Goal: Transaction & Acquisition: Purchase product/service

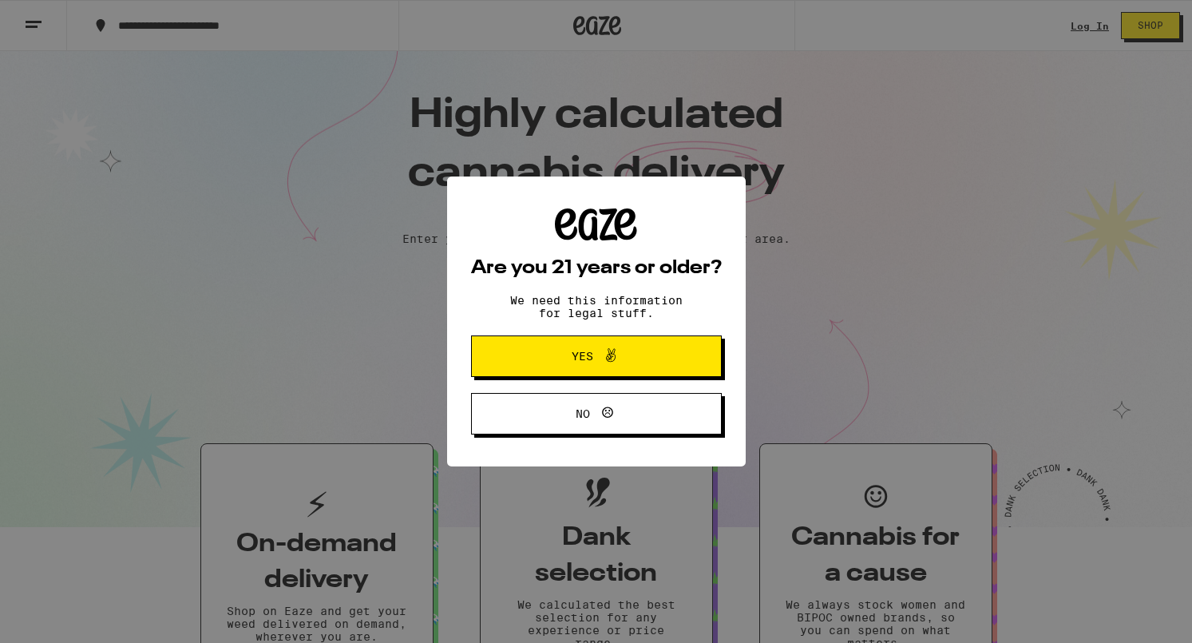
click at [659, 356] on button "Yes" at bounding box center [596, 356] width 251 height 42
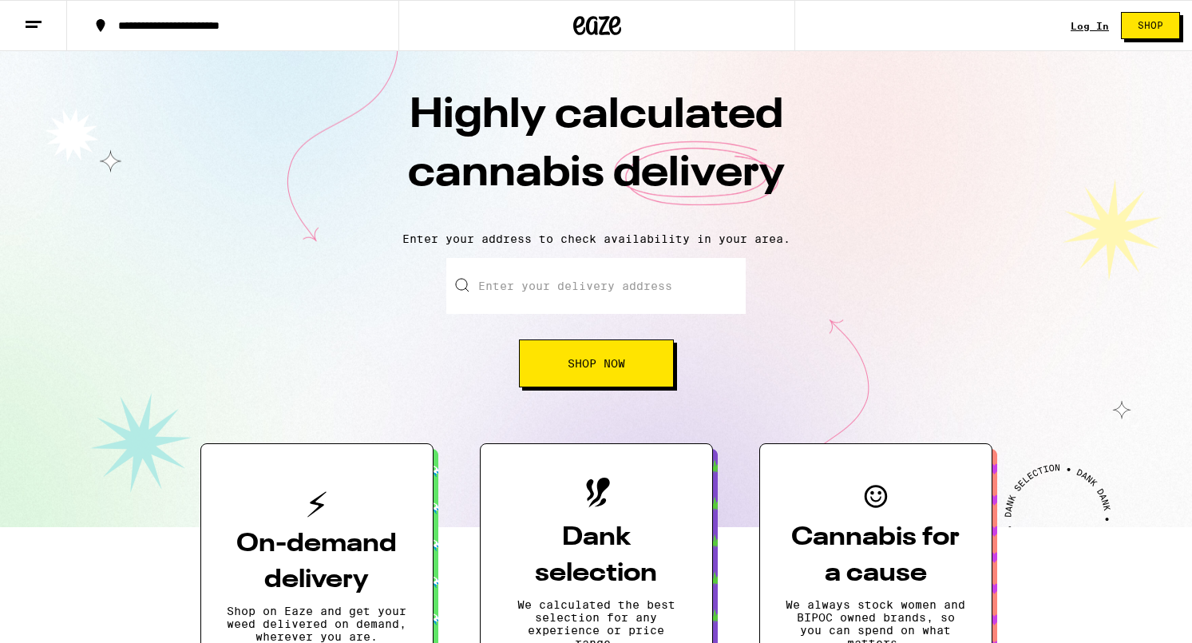
click at [1093, 23] on link "Log In" at bounding box center [1090, 26] width 38 height 10
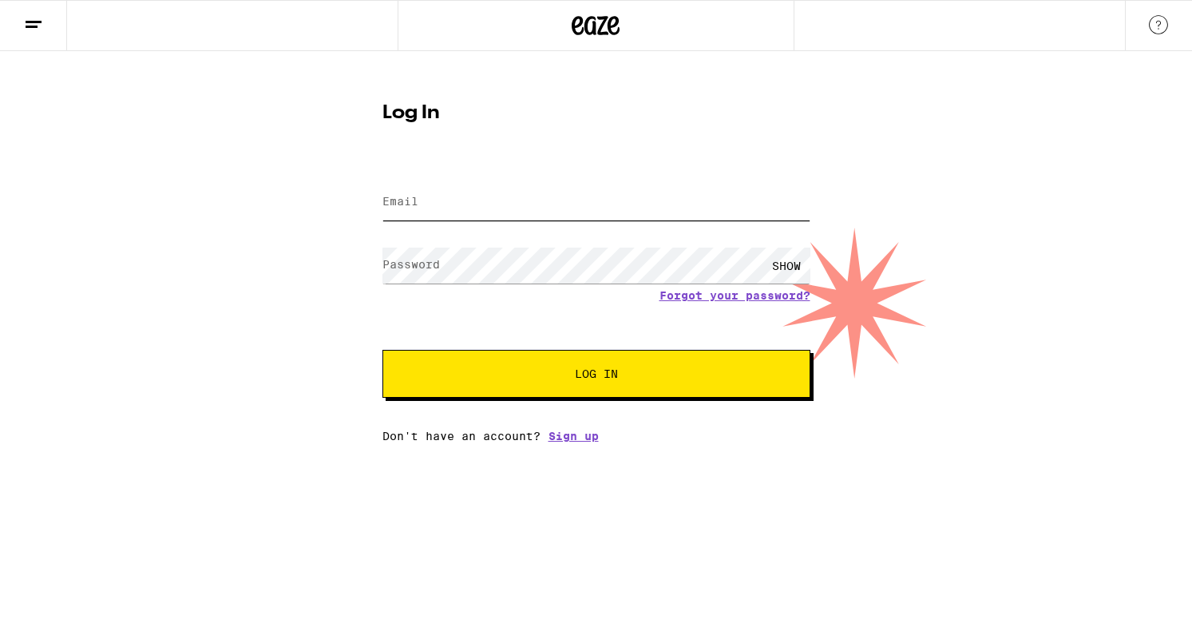
type input "[EMAIL_ADDRESS][DOMAIN_NAME]"
click at [596, 375] on button "Log In" at bounding box center [596, 374] width 428 height 48
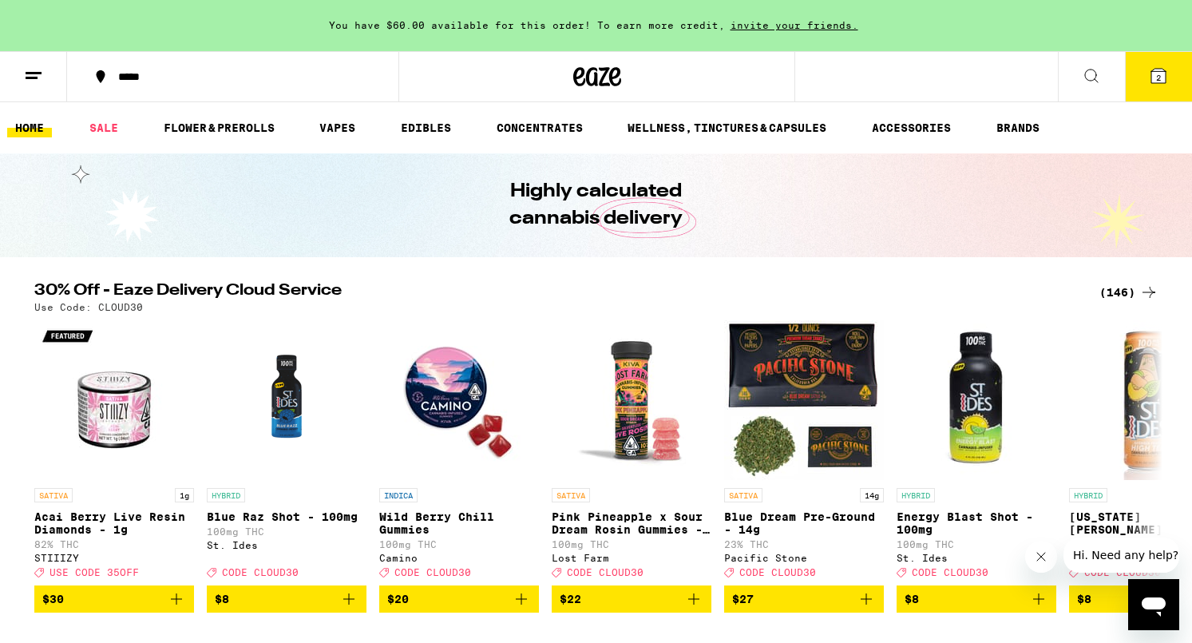
click at [1162, 88] on button "2" at bounding box center [1158, 77] width 67 height 50
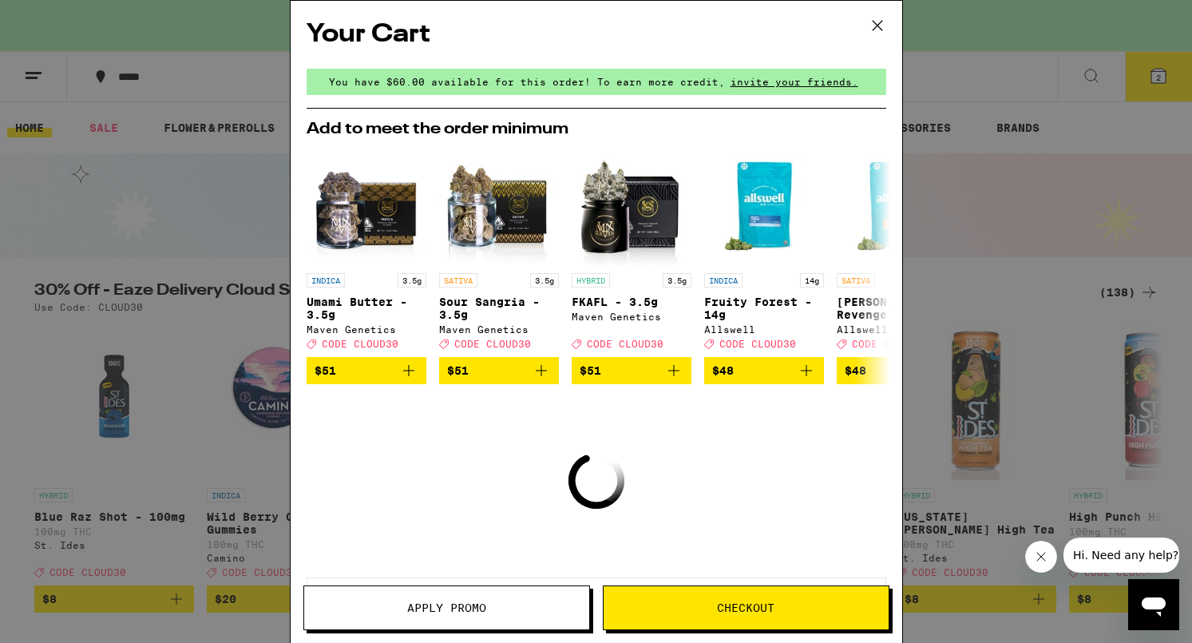
click at [882, 24] on icon at bounding box center [878, 26] width 24 height 24
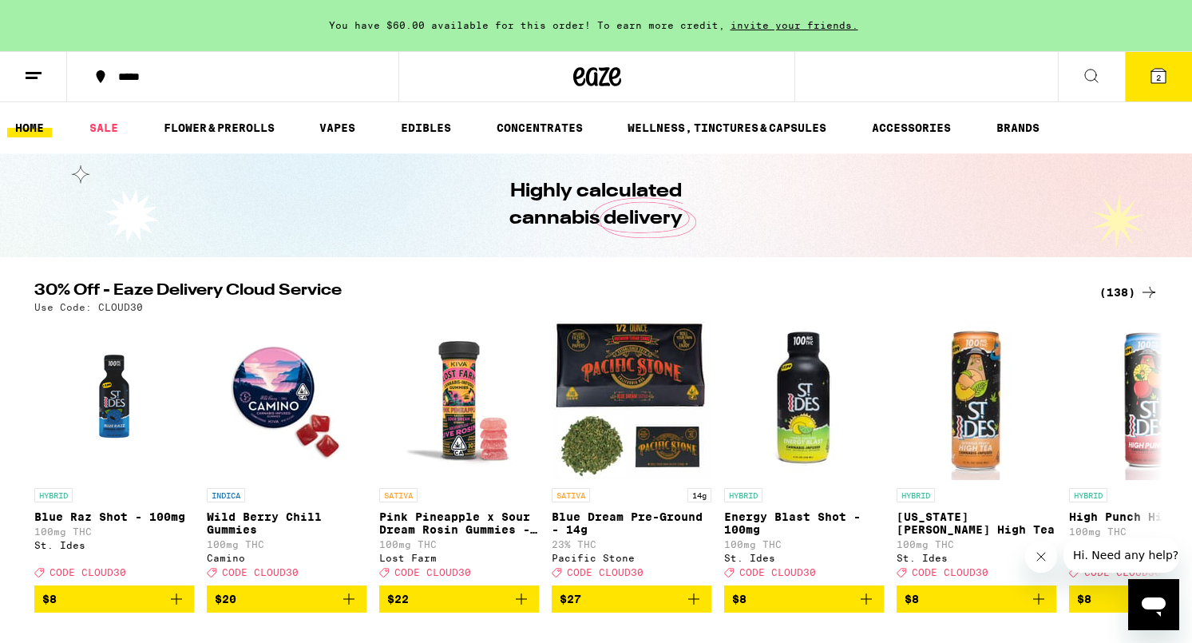
click at [51, 75] on button at bounding box center [33, 77] width 67 height 50
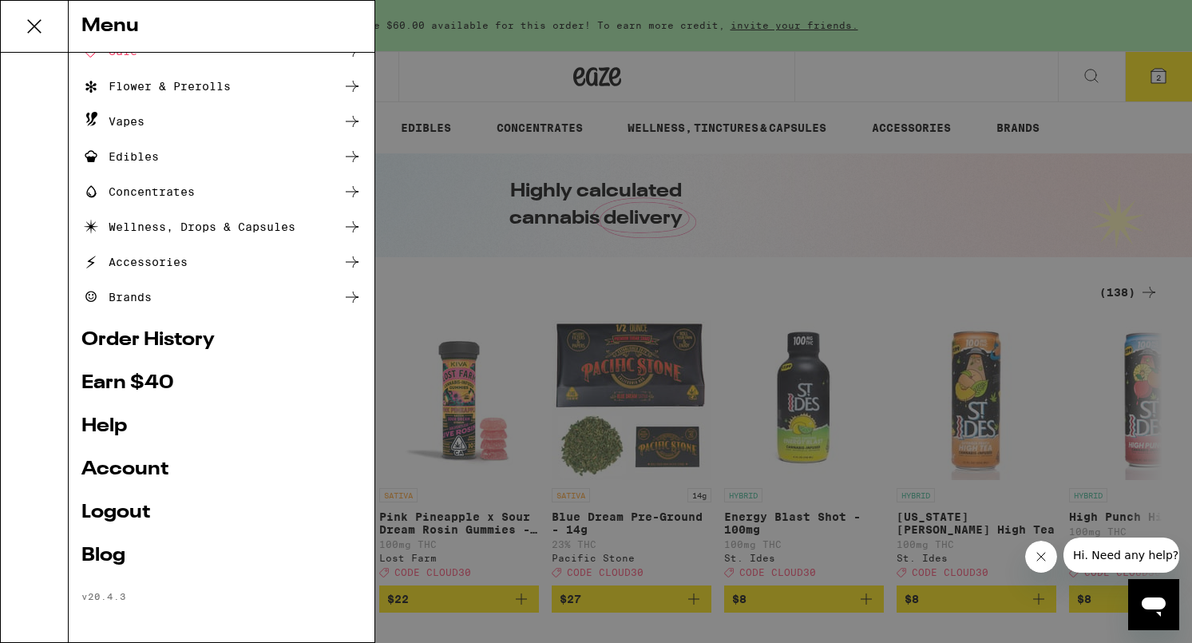
scroll to position [91, 0]
click at [110, 472] on link "Account" at bounding box center [221, 469] width 280 height 19
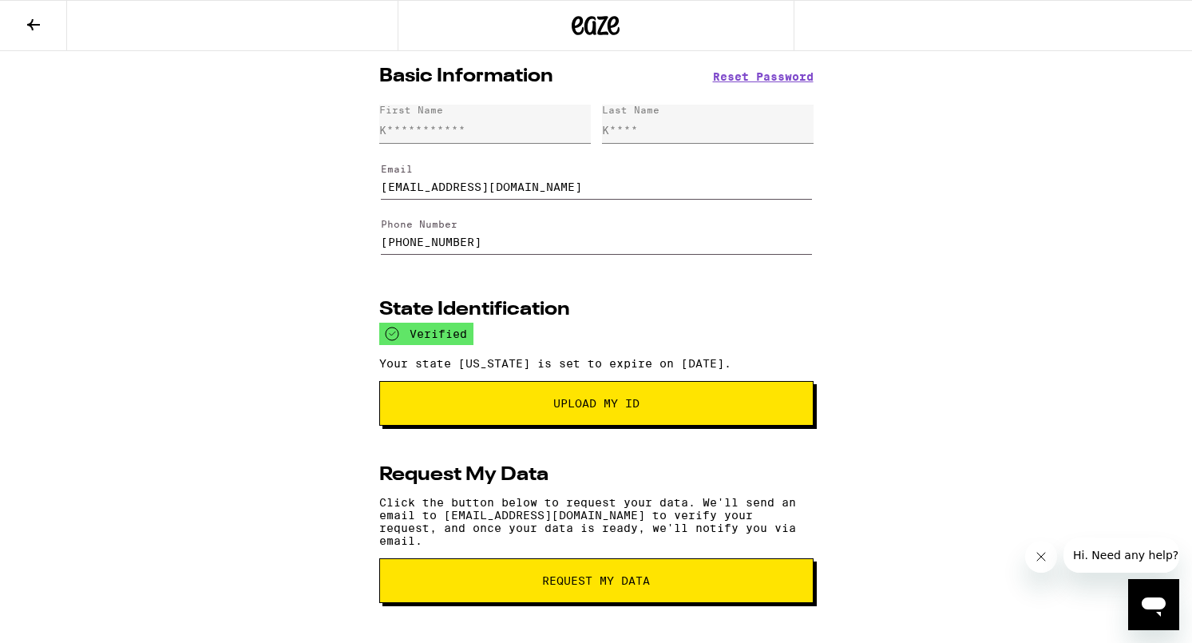
click at [24, 20] on icon at bounding box center [33, 24] width 19 height 19
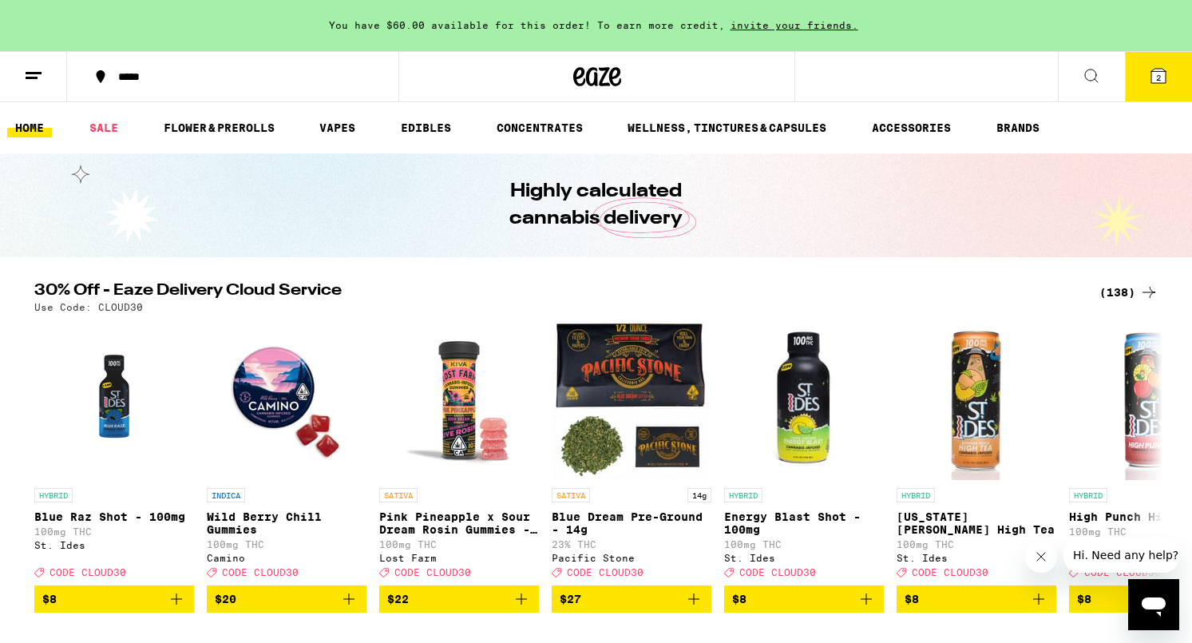
click at [34, 77] on line at bounding box center [32, 77] width 12 height 0
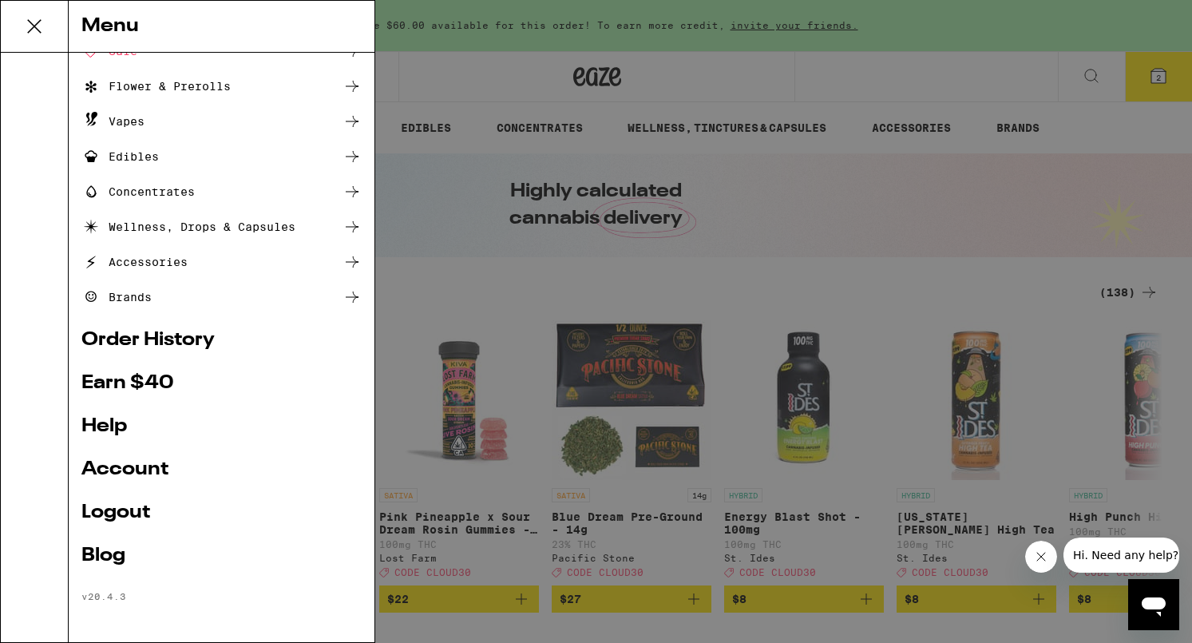
scroll to position [91, 0]
click at [154, 375] on link "Earn $ 40" at bounding box center [221, 383] width 280 height 19
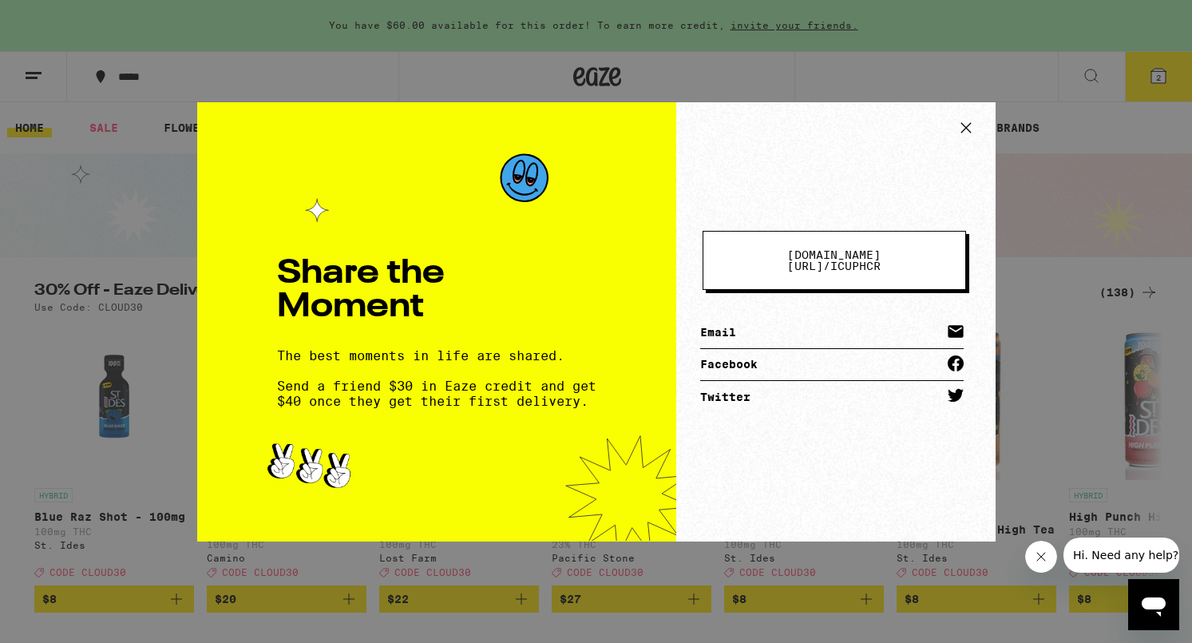
click at [968, 126] on icon at bounding box center [966, 127] width 10 height 10
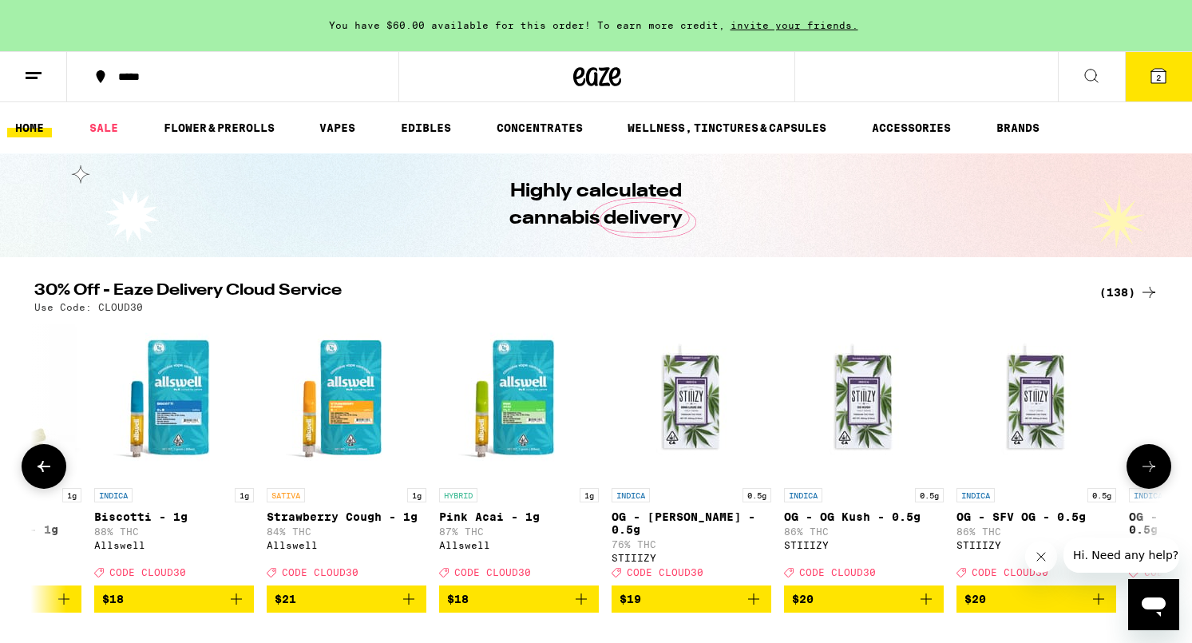
scroll to position [0, 2359]
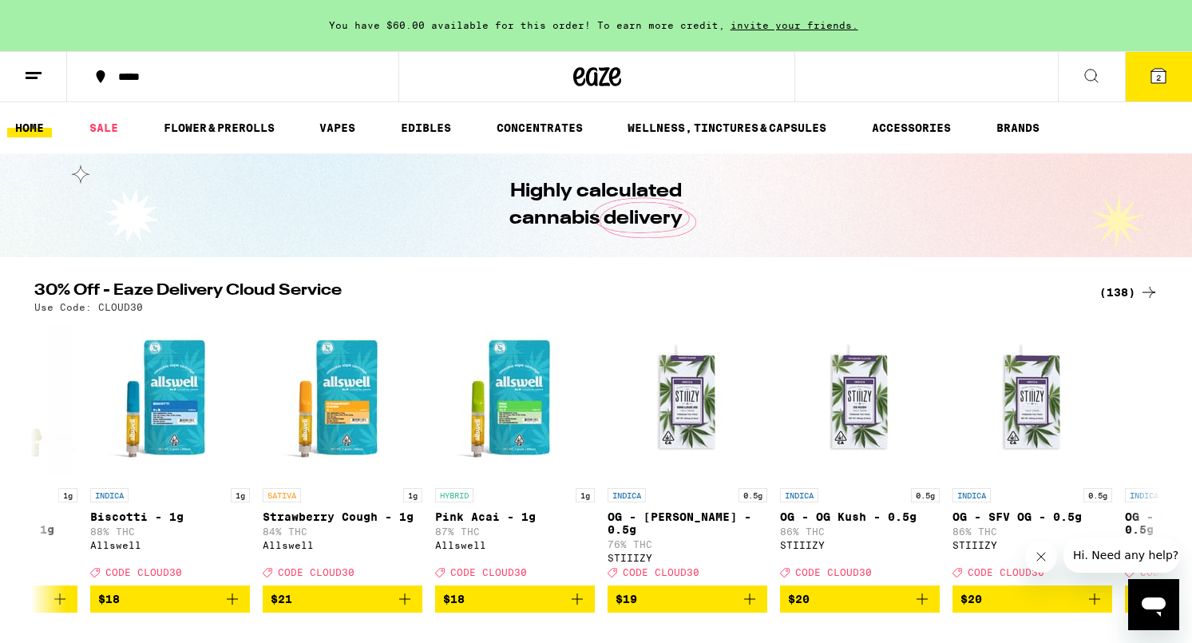
click at [19, 136] on link "HOME" at bounding box center [29, 127] width 45 height 19
click at [26, 73] on line at bounding box center [34, 73] width 16 height 0
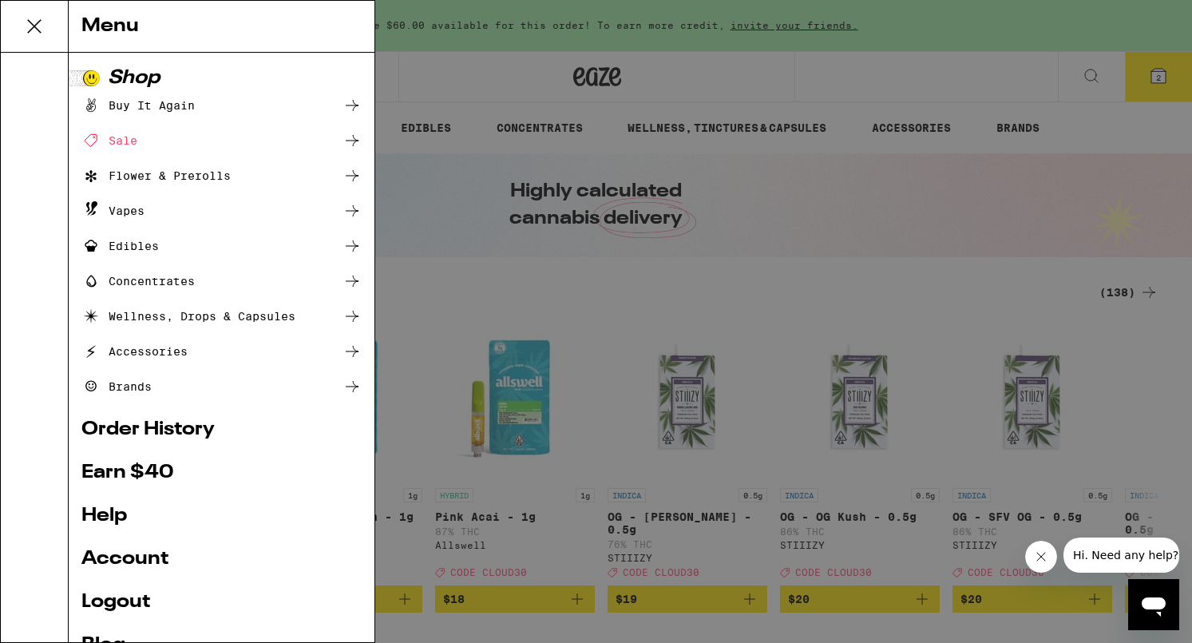
click at [351, 279] on icon at bounding box center [352, 280] width 19 height 19
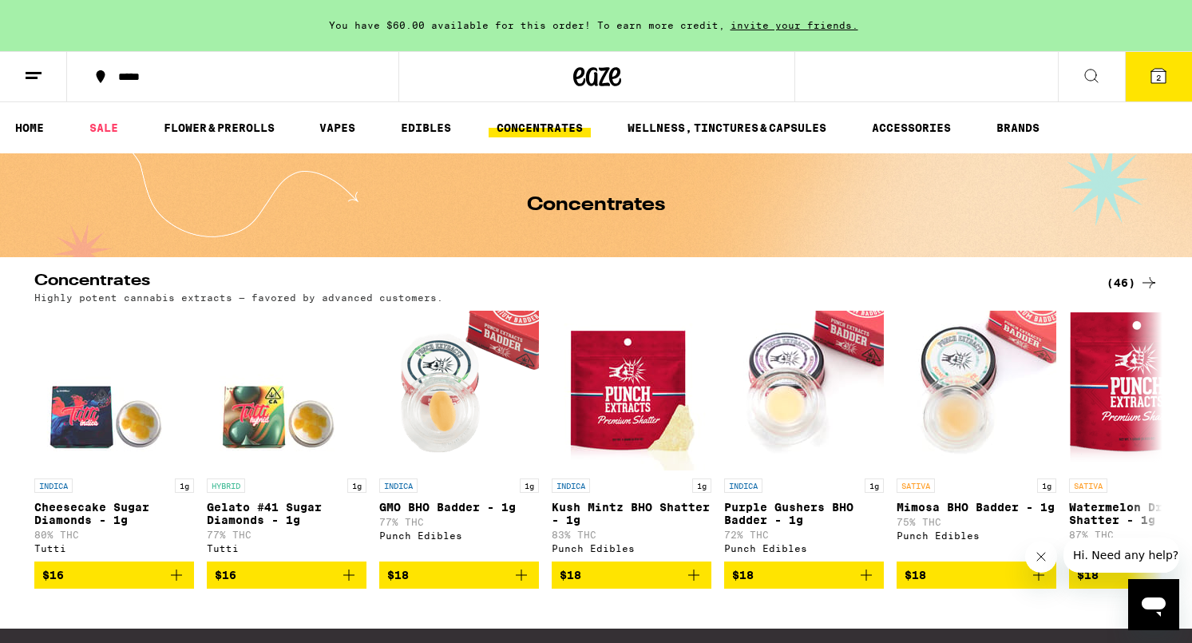
click at [1108, 72] on button at bounding box center [1091, 77] width 67 height 50
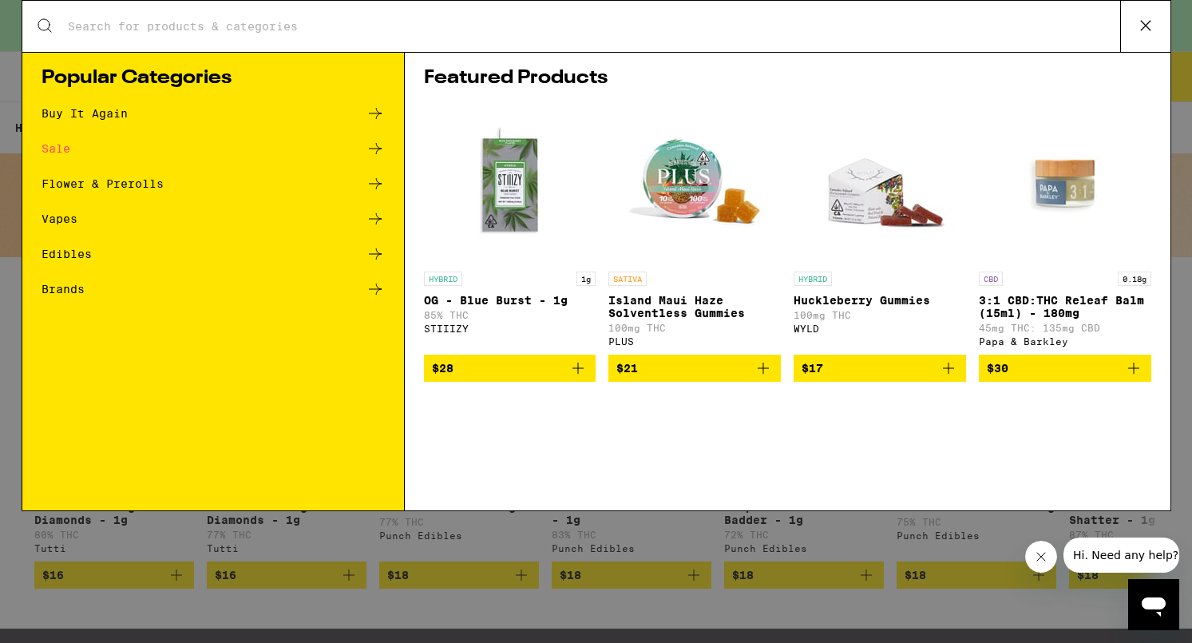
click at [293, 24] on input "Search for Products" at bounding box center [593, 26] width 1053 height 14
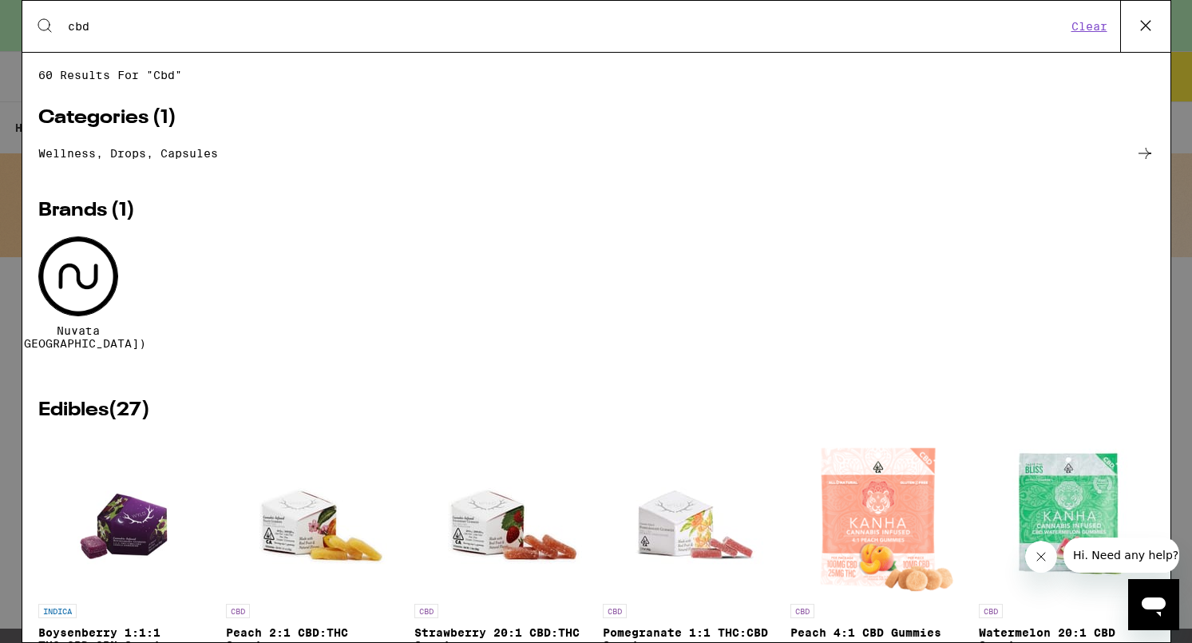
type input "cbd"
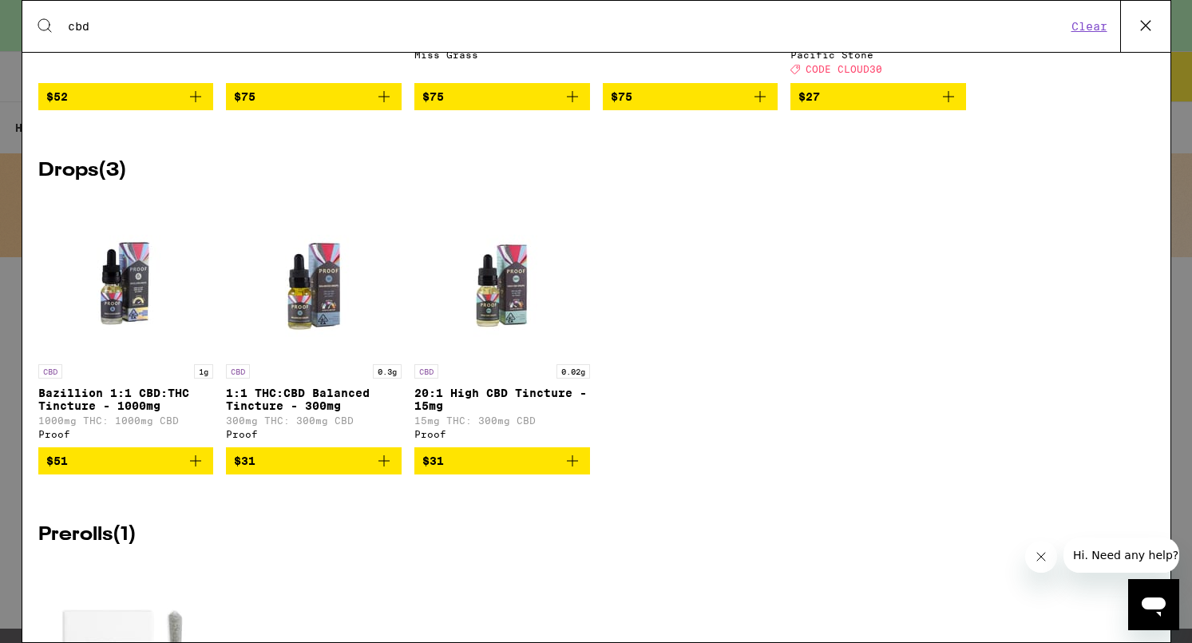
scroll to position [2660, 0]
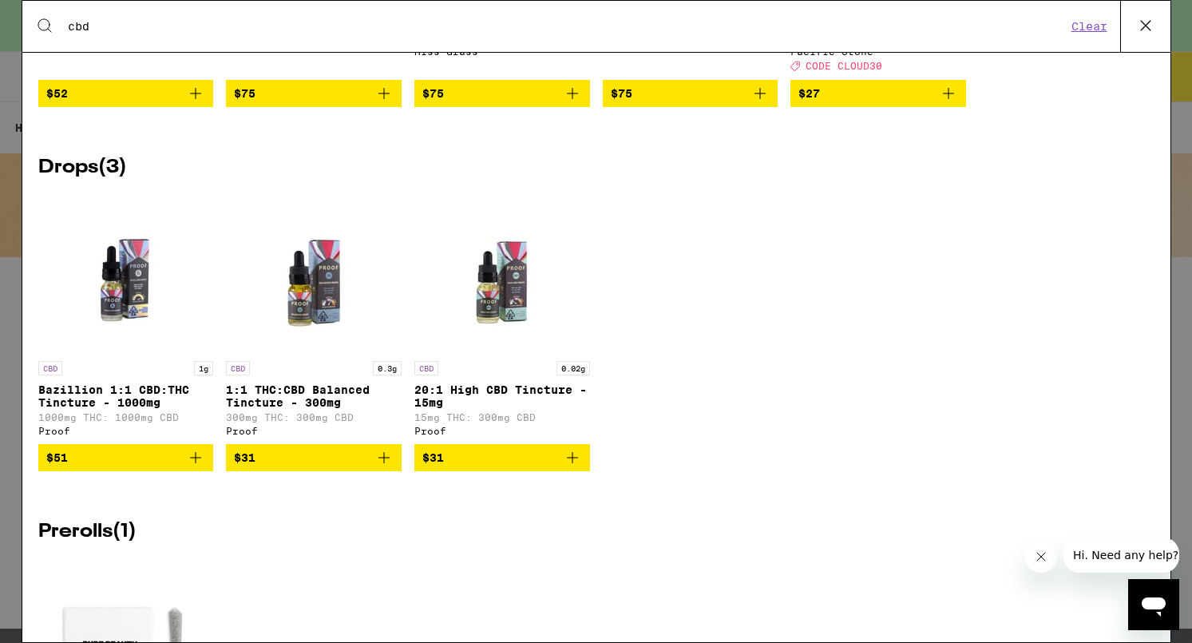
click at [572, 463] on icon "Add to bag" at bounding box center [572, 457] width 11 height 11
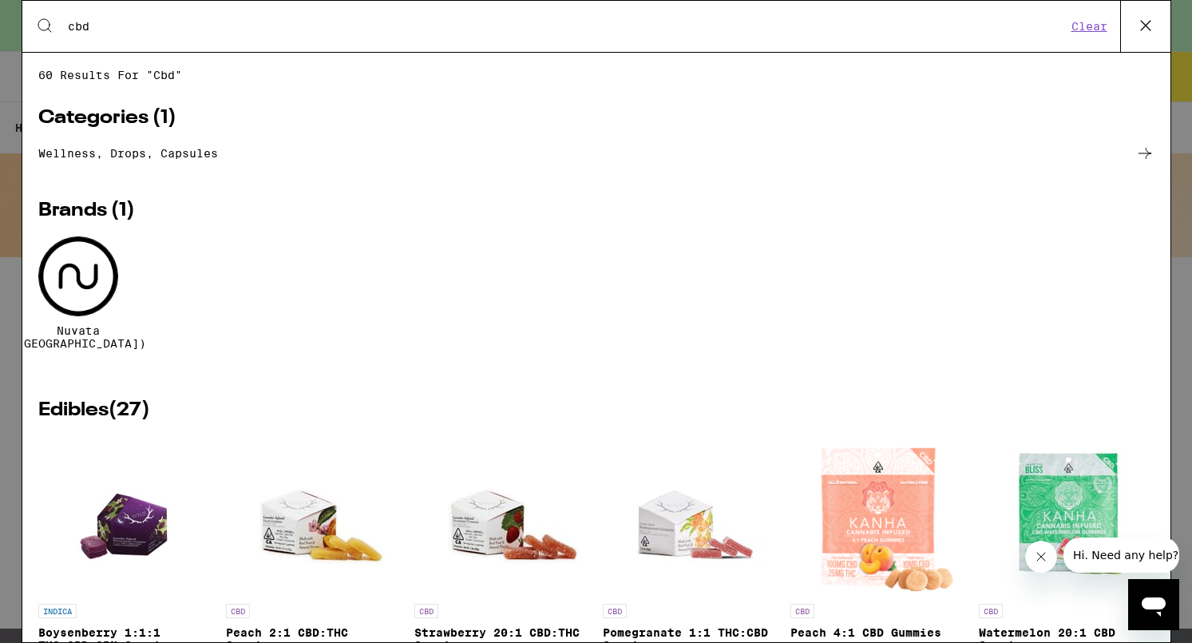
scroll to position [0, 0]
click at [1145, 23] on icon at bounding box center [1146, 26] width 24 height 24
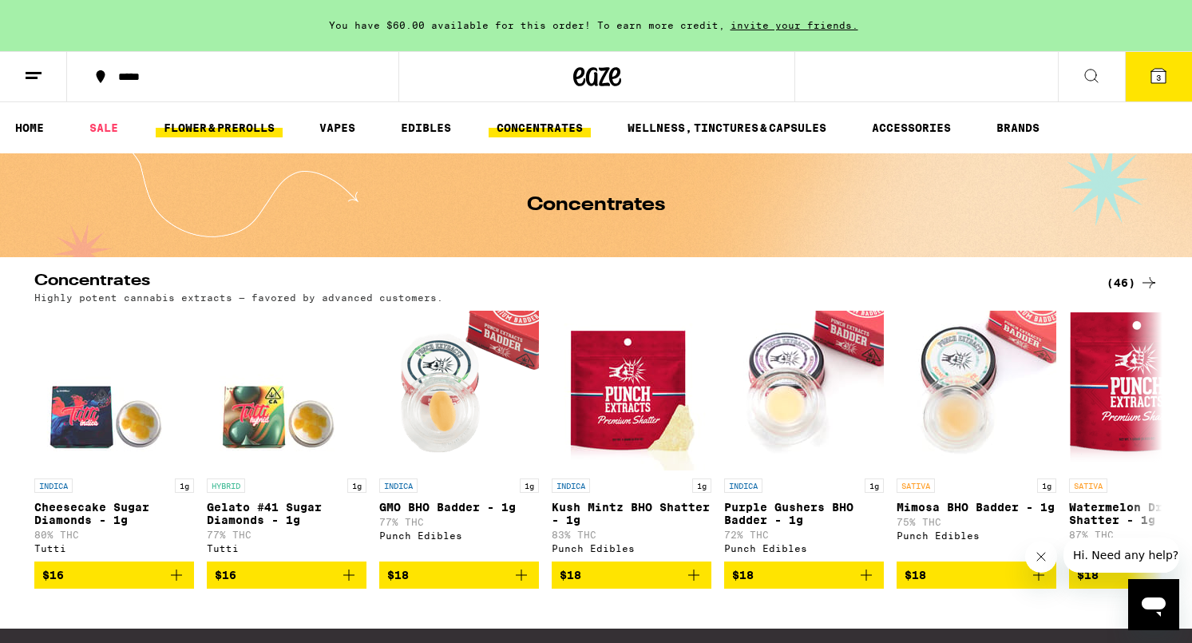
click at [267, 129] on link "FLOWER & PREROLLS" at bounding box center [219, 127] width 127 height 19
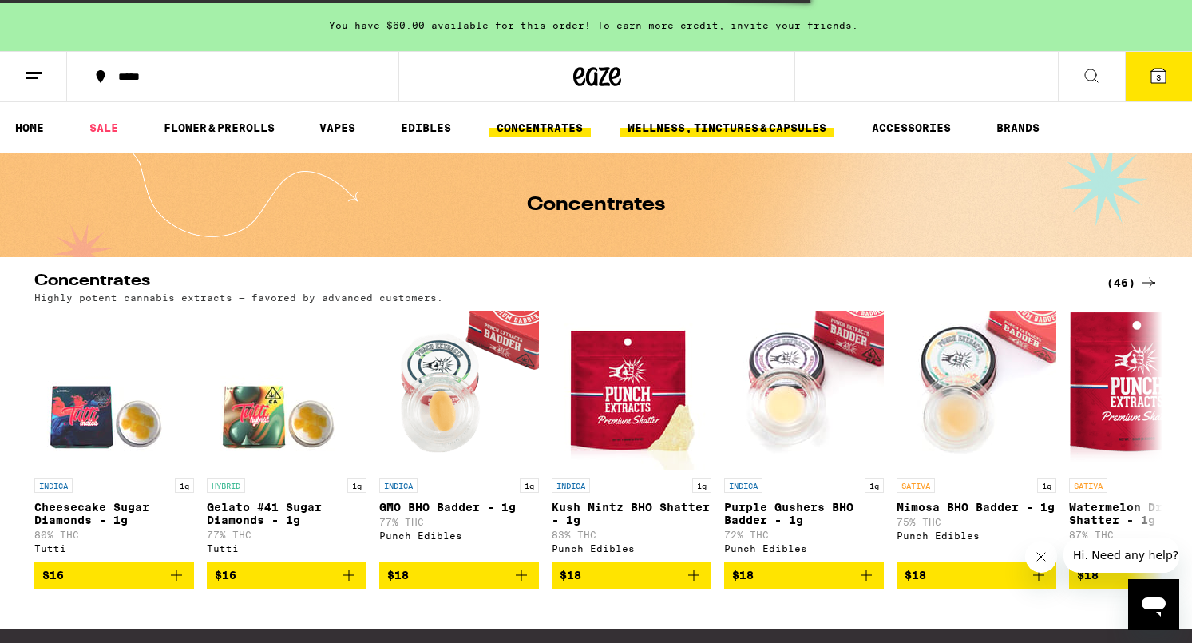
click at [767, 133] on link "WELLNESS, TINCTURES & CAPSULES" at bounding box center [727, 127] width 215 height 19
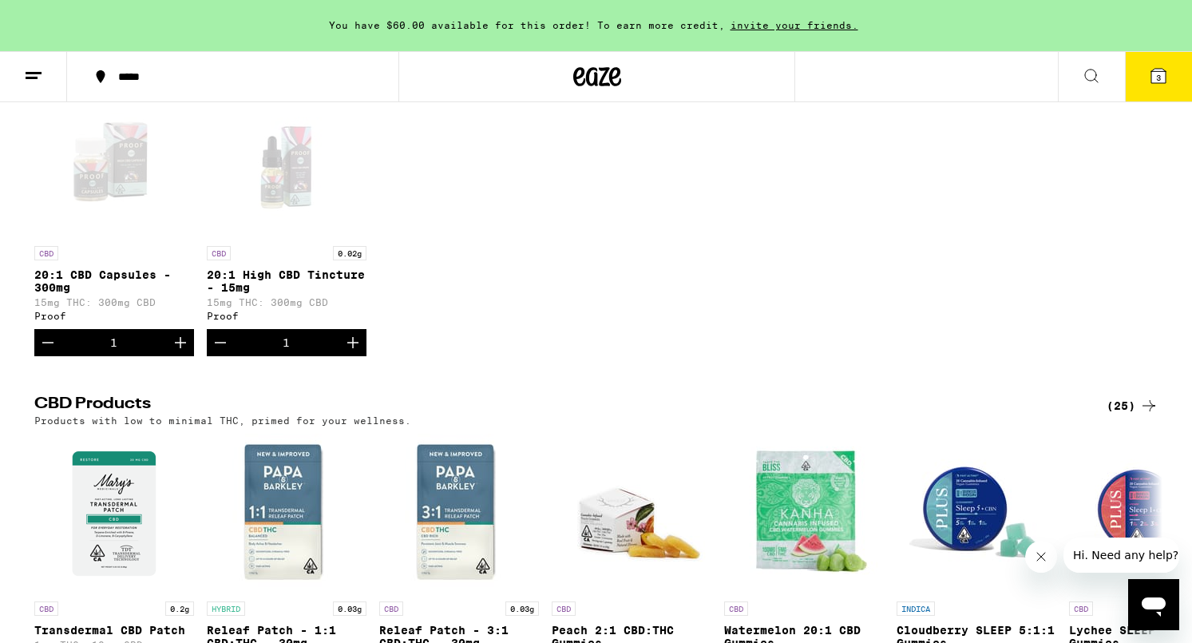
scroll to position [232, 0]
click at [53, 351] on icon "Decrement" at bounding box center [47, 342] width 19 height 19
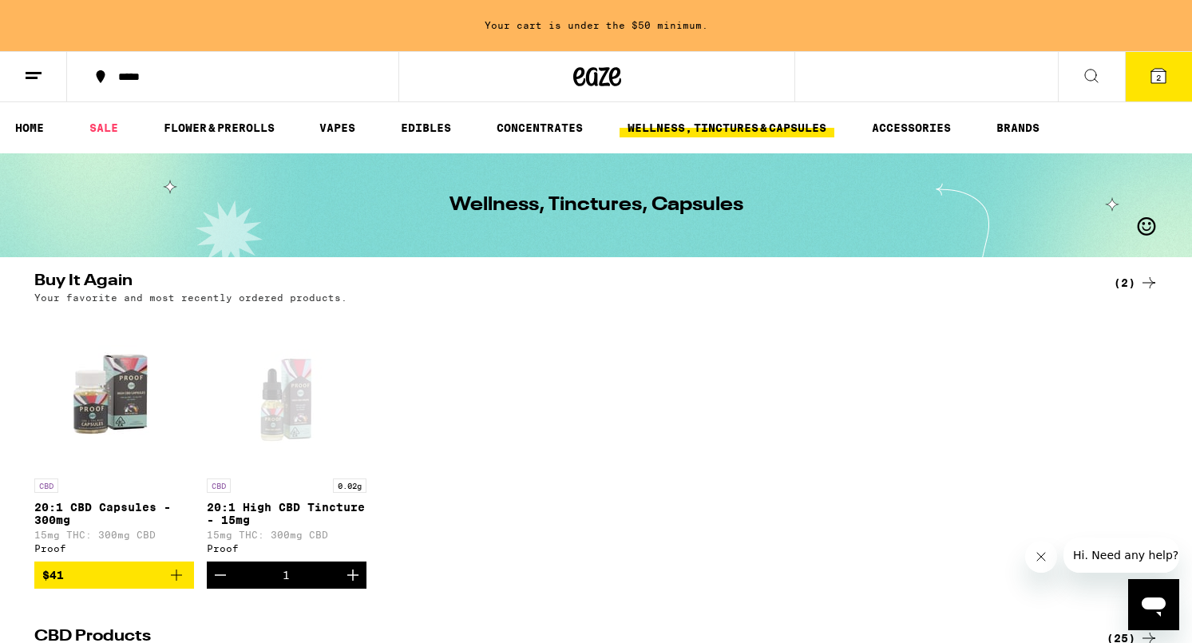
scroll to position [0, 0]
click at [235, 130] on link "FLOWER & PREROLLS" at bounding box center [219, 127] width 127 height 19
